Goal: Task Accomplishment & Management: Manage account settings

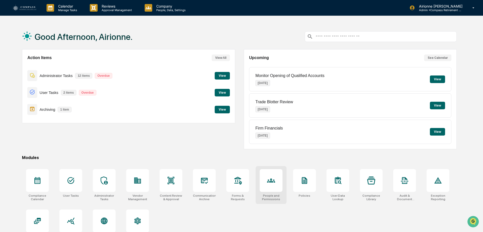
click at [276, 179] on div at bounding box center [271, 180] width 23 height 23
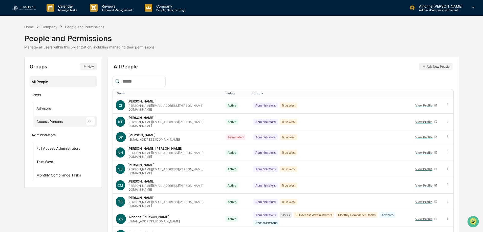
click at [56, 119] on div "Access Persons ···" at bounding box center [65, 121] width 59 height 8
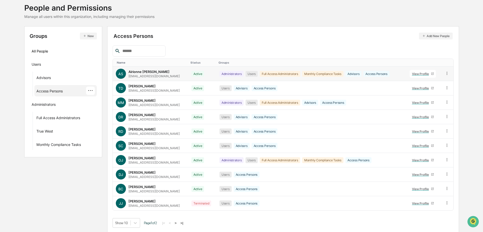
scroll to position [32, 0]
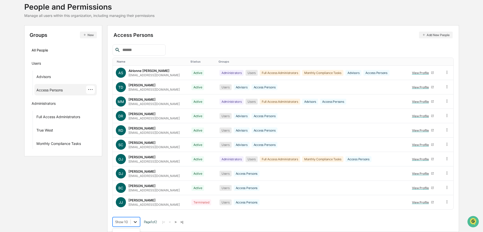
click at [131, 221] on body "Calendar Manage Tasks Reviews Approval Management Company People, Data, Setting…" at bounding box center [241, 100] width 483 height 264
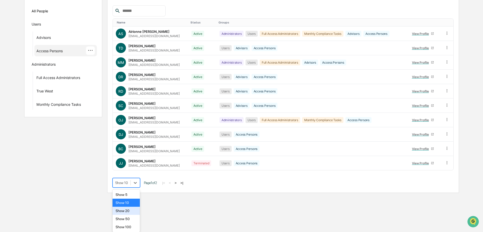
click at [129, 210] on div "Show 20" at bounding box center [127, 211] width 28 height 8
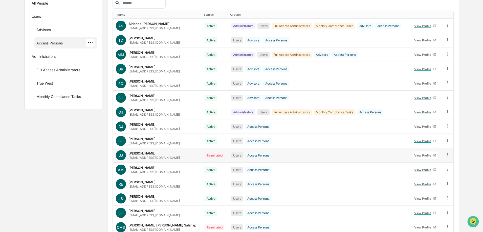
scroll to position [104, 0]
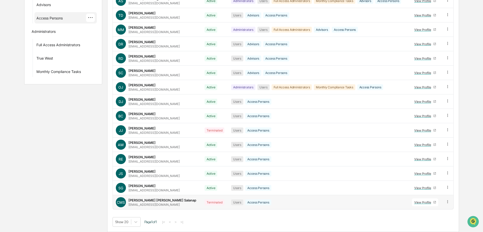
click at [449, 202] on icon at bounding box center [447, 202] width 5 height 5
click at [460, 183] on div "Home Company People and Permissions People and Permissions Manage all users wit…" at bounding box center [241, 76] width 483 height 312
